Goal: Check status: Check status

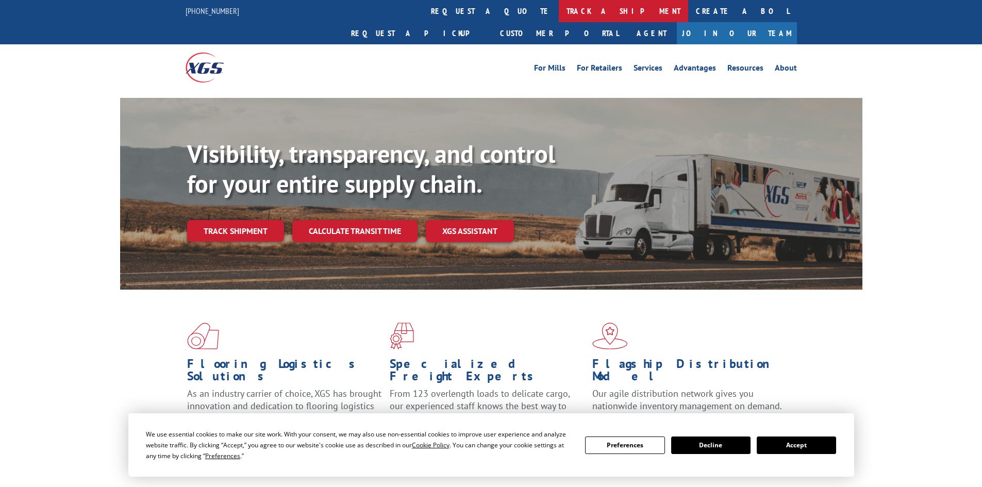
click at [559, 11] on link "track a shipment" at bounding box center [623, 11] width 129 height 22
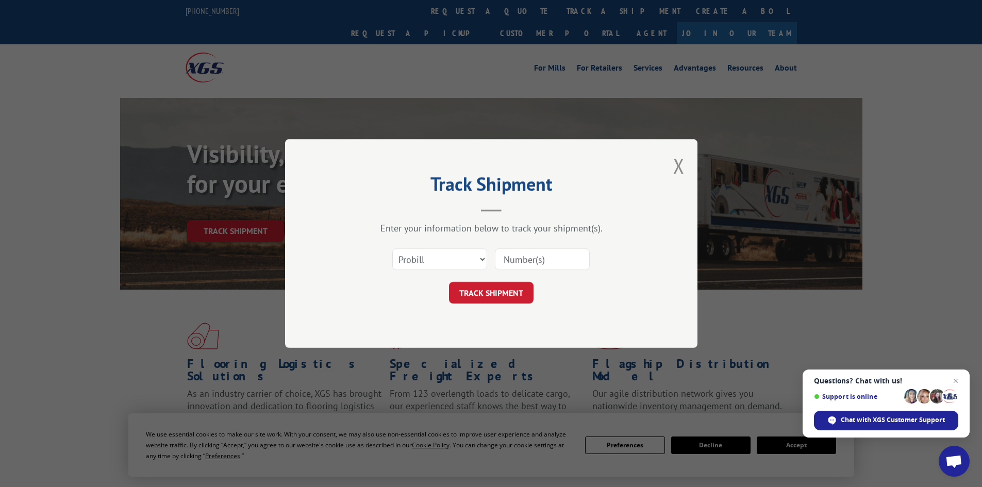
paste input "6008788"
type input "6008788"
click at [452, 259] on select "Select category... Probill BOL PO" at bounding box center [439, 259] width 95 height 22
select select "bol"
click at [392, 248] on select "Select category... Probill BOL PO" at bounding box center [439, 259] width 95 height 22
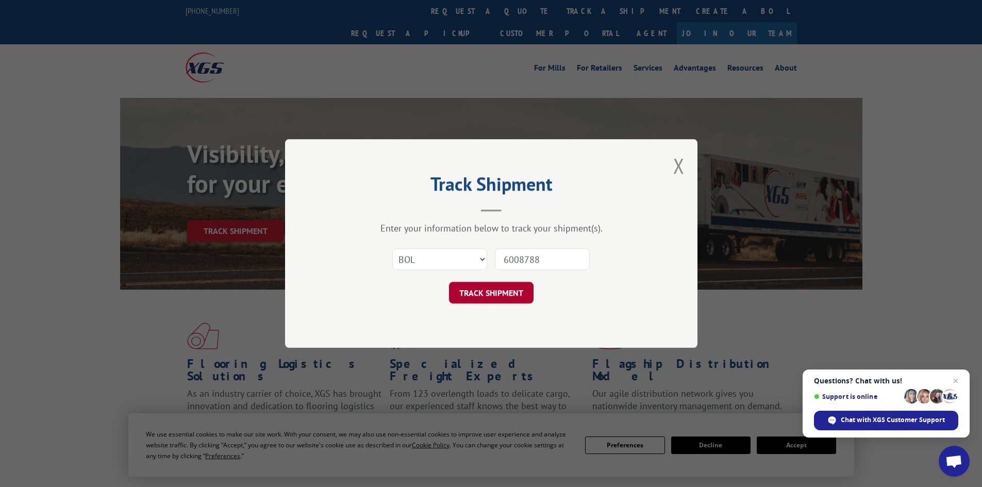
click at [494, 292] on button "TRACK SHIPMENT" at bounding box center [491, 293] width 85 height 22
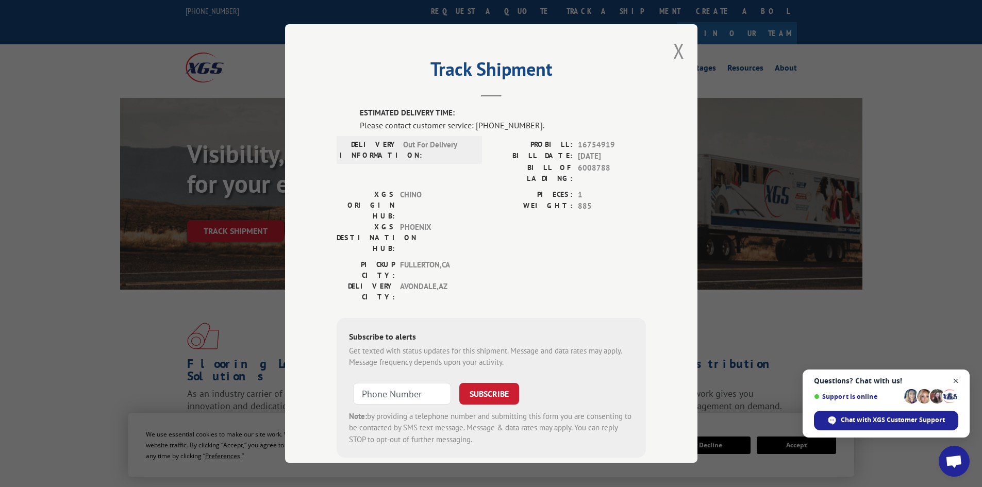
click at [959, 377] on span "Open chat" at bounding box center [956, 381] width 13 height 13
